Goal: Task Accomplishment & Management: Manage account settings

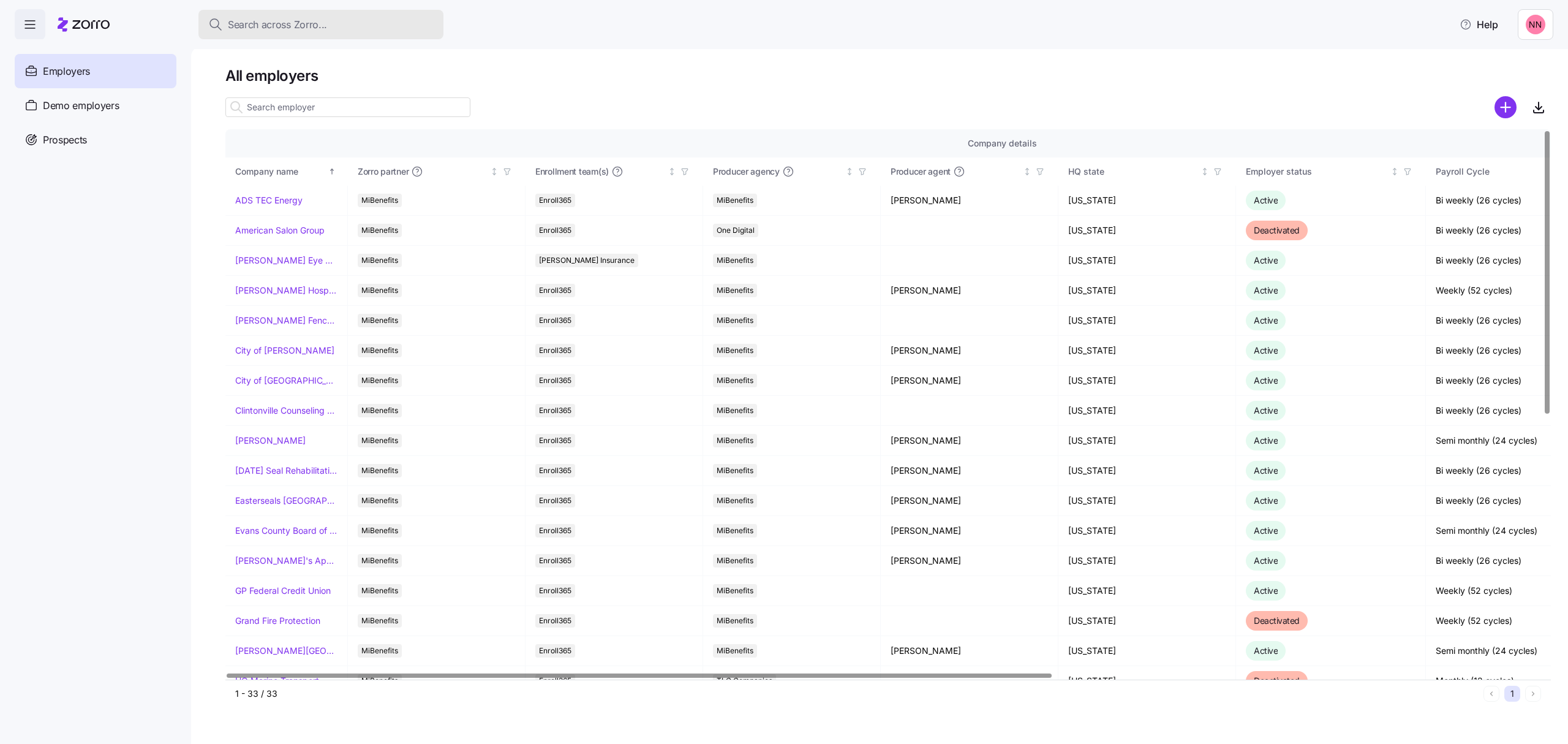
click at [322, 24] on span "Search across Zorro..." at bounding box center [277, 25] width 99 height 15
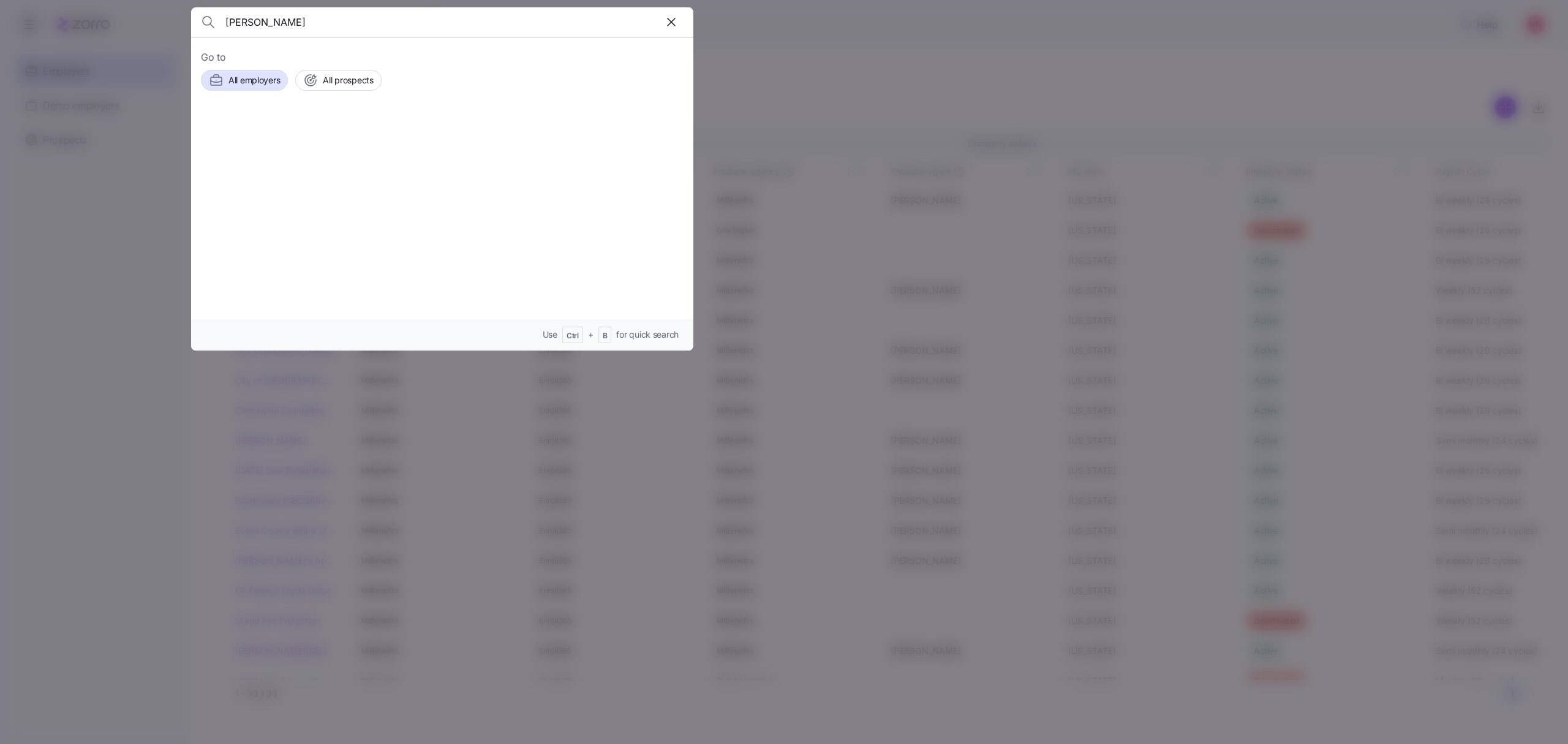
type input "[PERSON_NAME]"
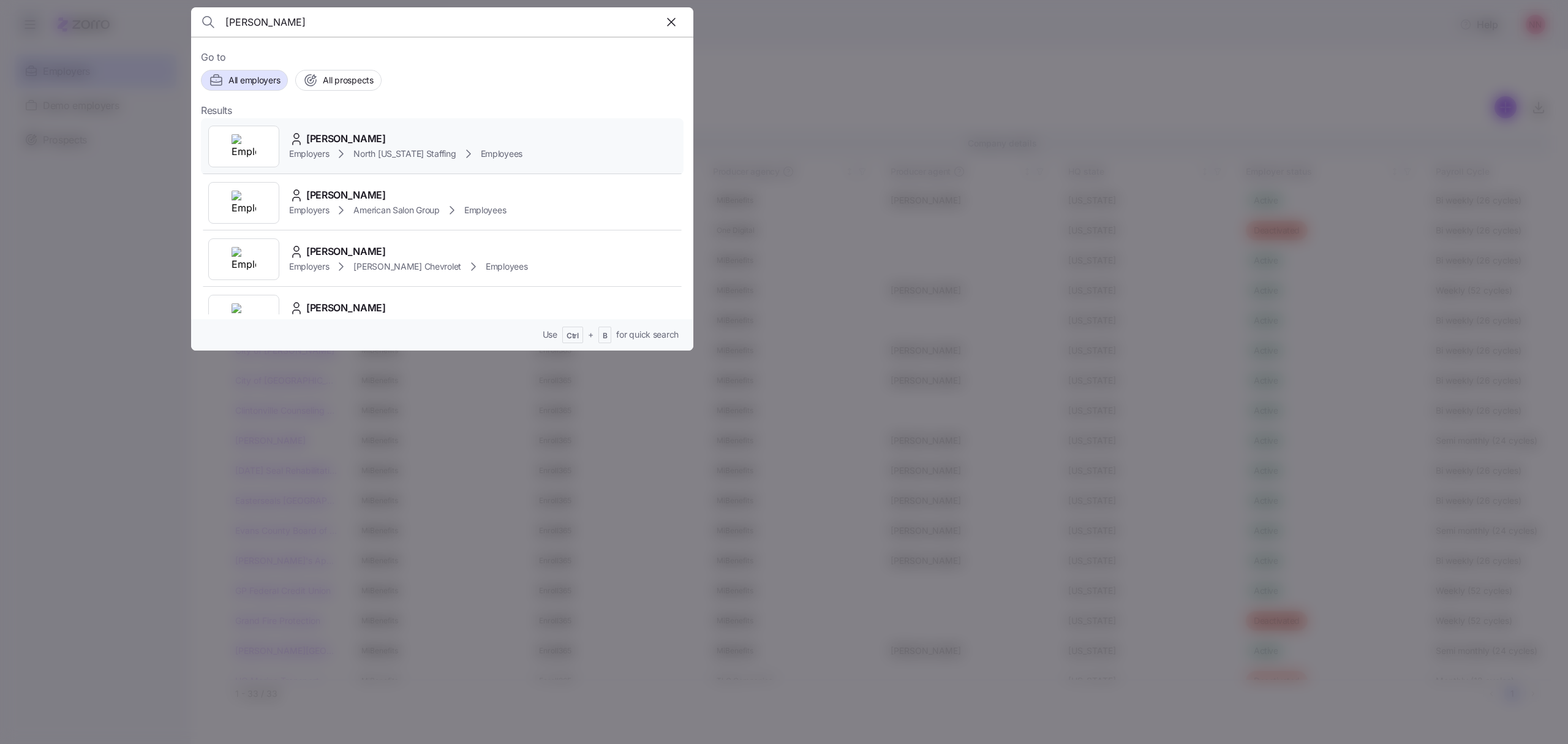
click at [353, 136] on span "[PERSON_NAME]" at bounding box center [346, 139] width 80 height 15
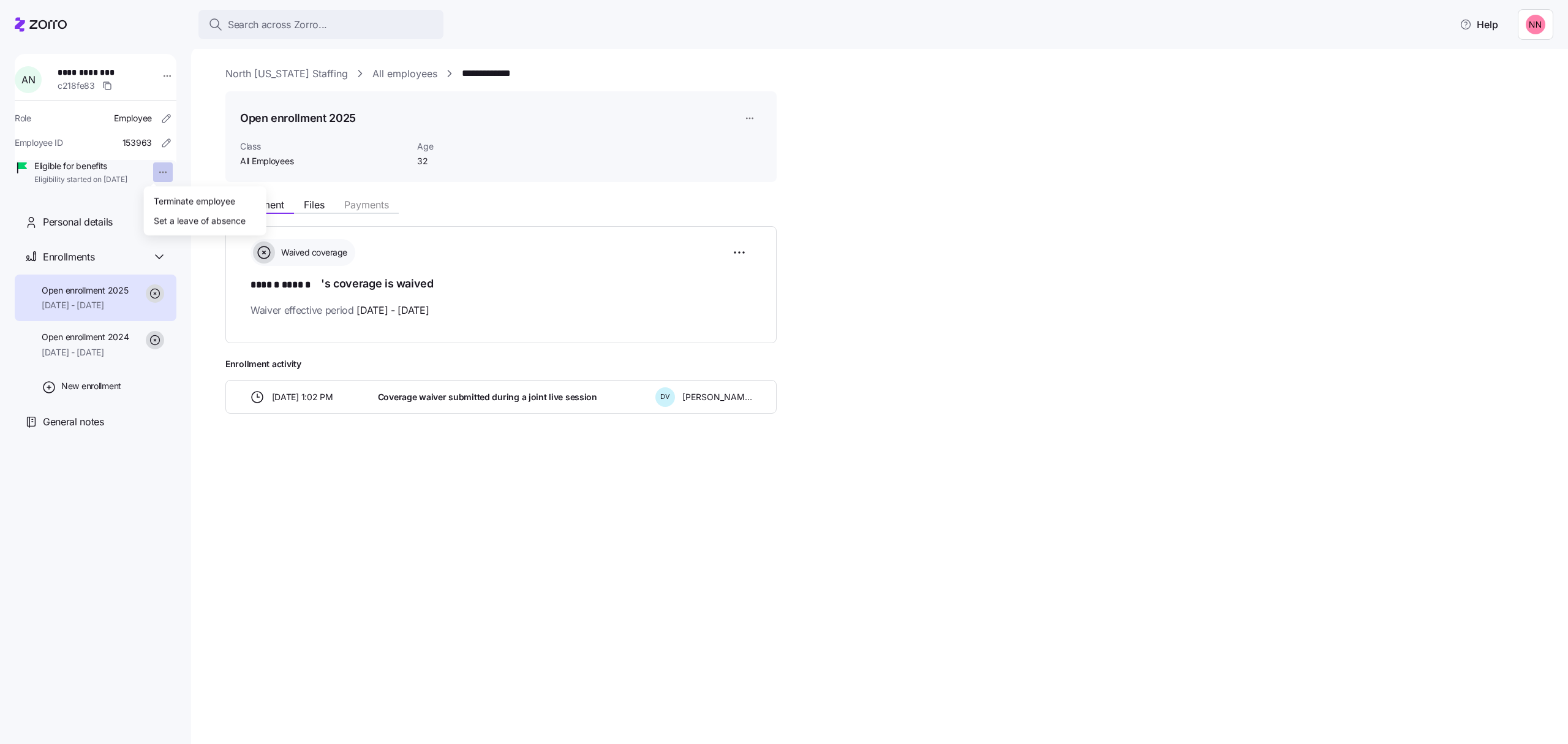
click at [158, 167] on html "**********" at bounding box center [784, 368] width 1568 height 736
click at [174, 199] on div "Terminate employee" at bounding box center [195, 200] width 82 height 13
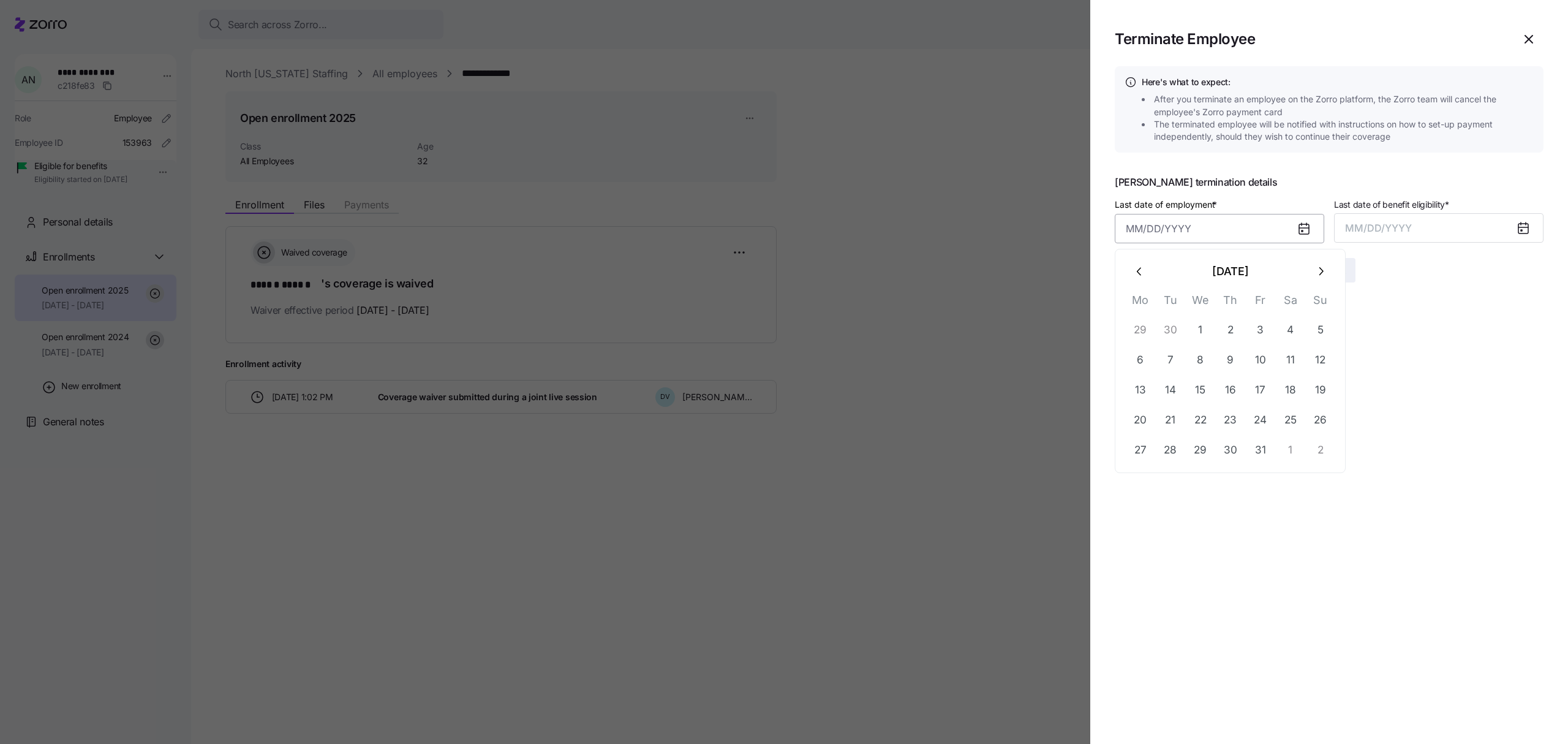
click at [1245, 229] on input "Last date of employment *" at bounding box center [1220, 229] width 209 height 29
click at [1327, 355] on button "12" at bounding box center [1321, 360] width 29 height 29
type input "[DATE]"
click at [1372, 223] on span "MM/DD/YYYY" at bounding box center [1378, 228] width 66 height 12
click at [1375, 398] on button "Oct" at bounding box center [1379, 395] width 70 height 29
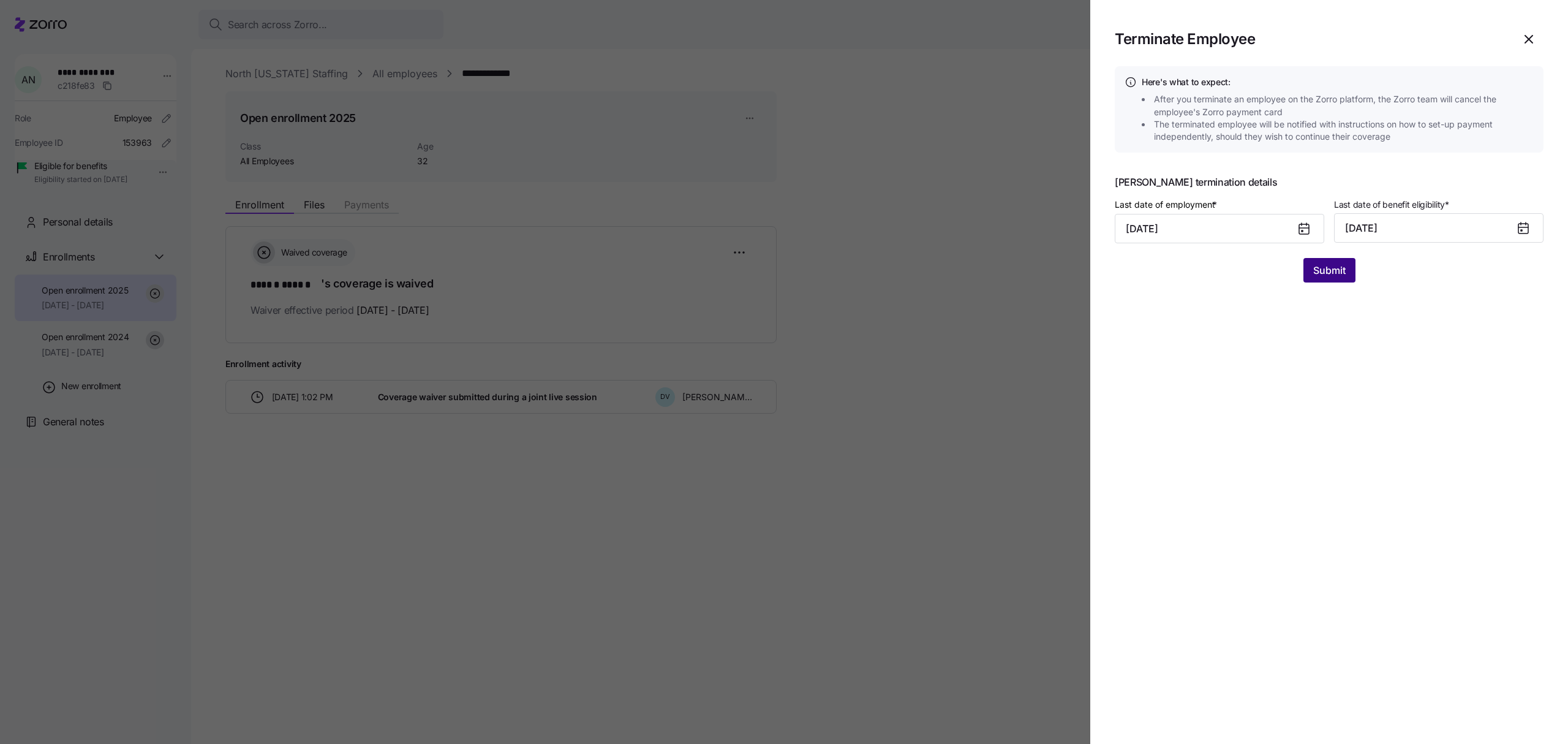
click at [1312, 268] on button "Submit" at bounding box center [1329, 269] width 52 height 24
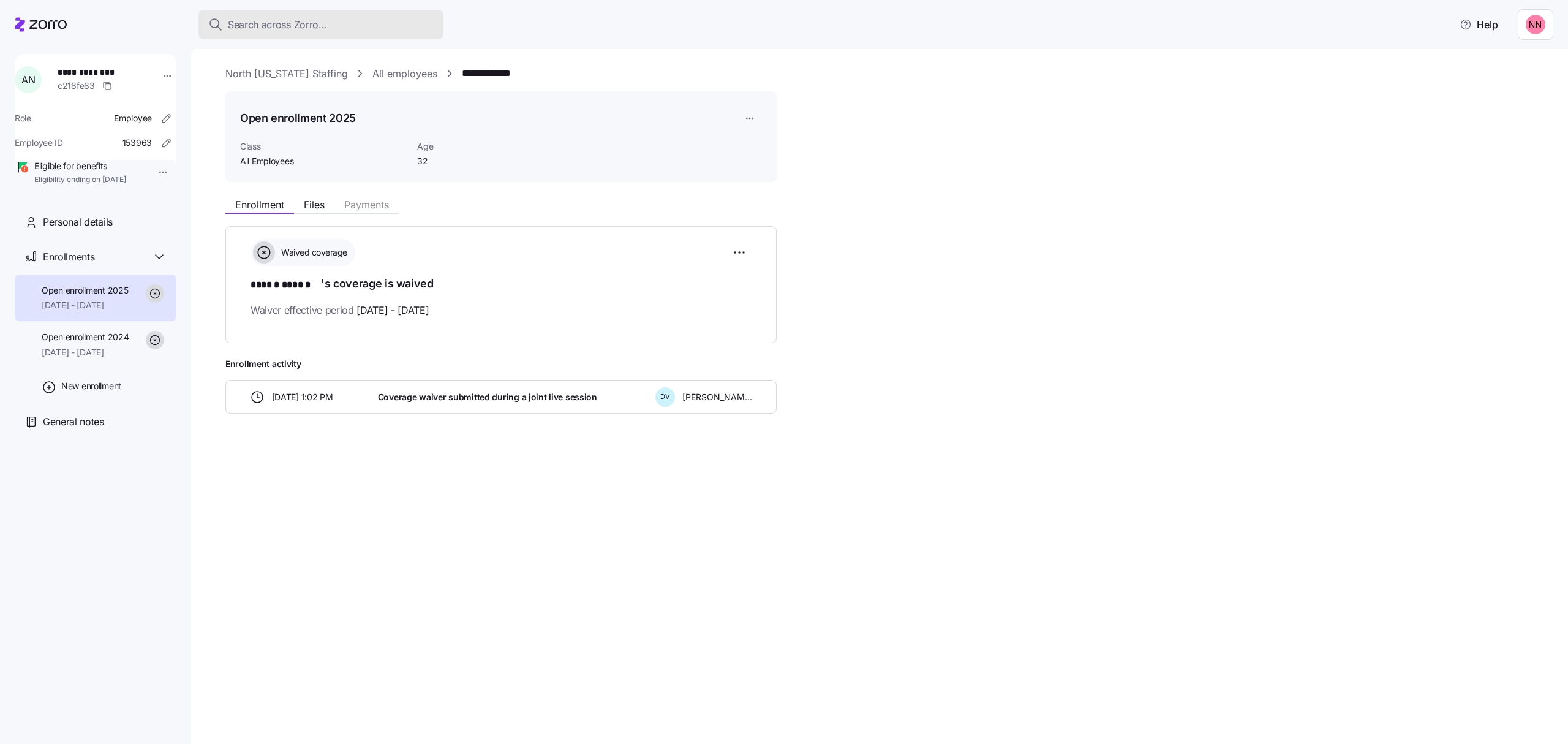
click at [363, 19] on div "Search across Zorro..." at bounding box center [321, 25] width 225 height 15
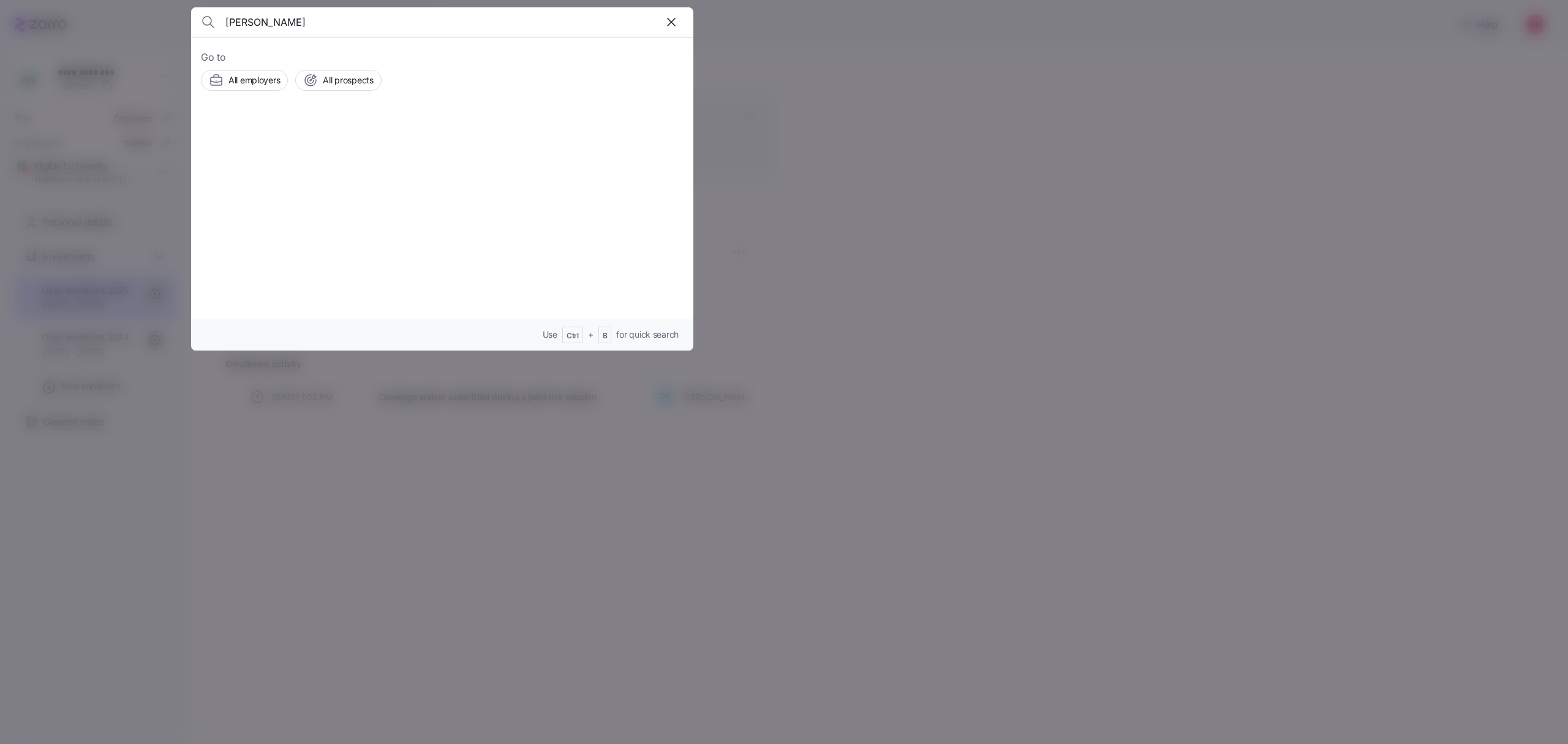
type input "[PERSON_NAME]"
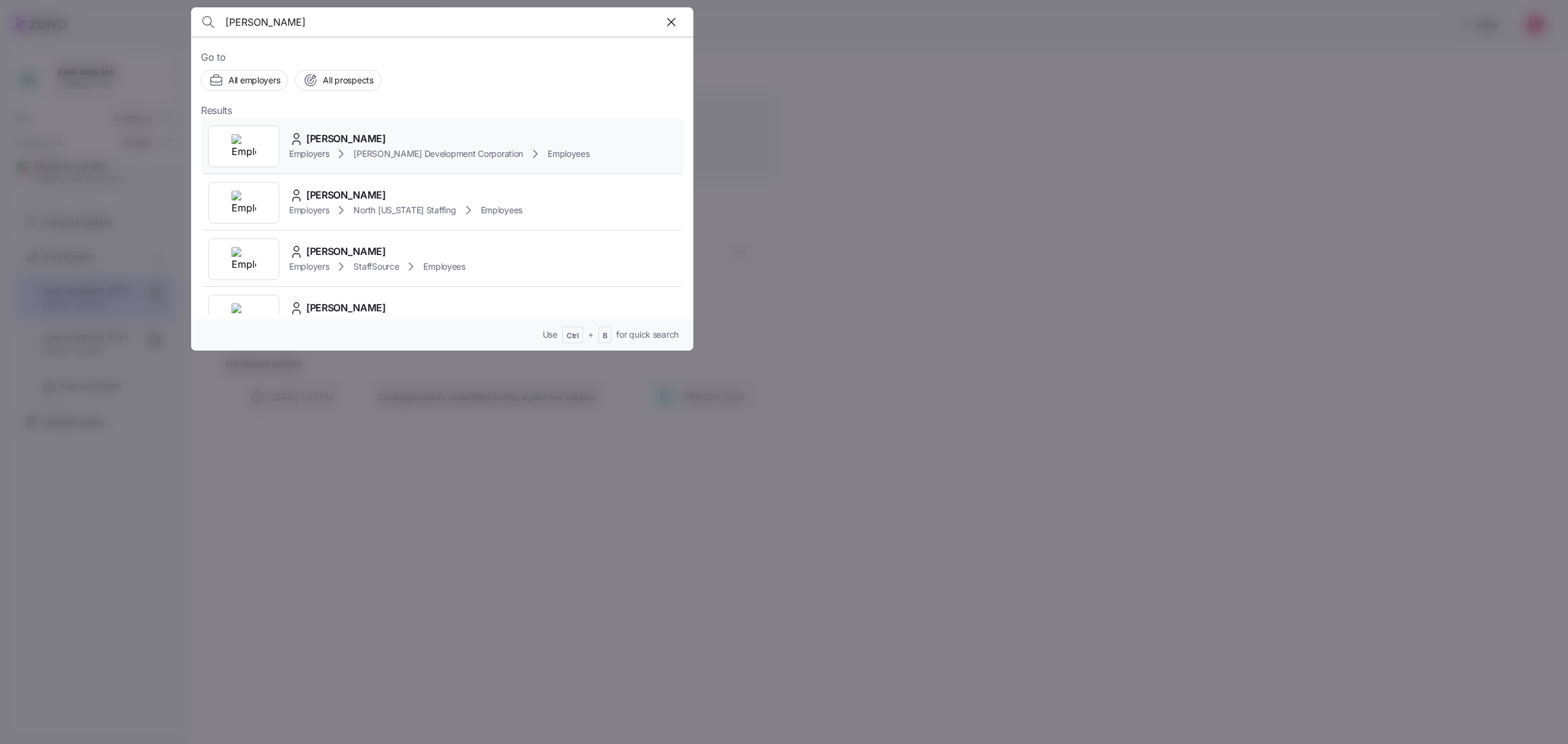
click at [404, 146] on div "Employers [PERSON_NAME] Development Corporation Employees" at bounding box center [439, 153] width 301 height 15
